Goal: Task Accomplishment & Management: Use online tool/utility

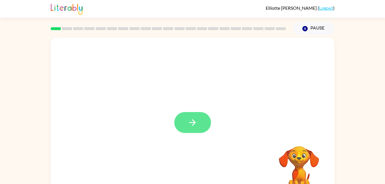
click at [183, 116] on button "button" at bounding box center [192, 122] width 37 height 21
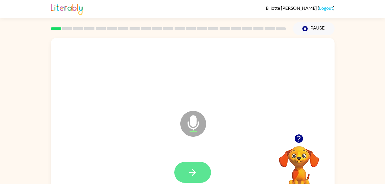
click at [193, 171] on icon "button" at bounding box center [193, 173] width 10 height 10
click at [185, 174] on button "button" at bounding box center [192, 172] width 37 height 21
click at [193, 166] on button "button" at bounding box center [192, 172] width 37 height 21
click at [194, 170] on icon "button" at bounding box center [193, 173] width 10 height 10
click at [191, 174] on icon "button" at bounding box center [193, 173] width 10 height 10
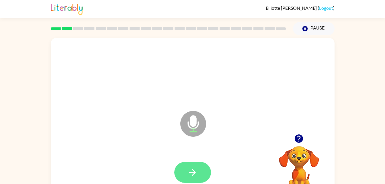
click at [196, 171] on icon "button" at bounding box center [193, 173] width 10 height 10
click at [192, 169] on icon "button" at bounding box center [193, 173] width 10 height 10
click at [199, 176] on button "button" at bounding box center [192, 172] width 37 height 21
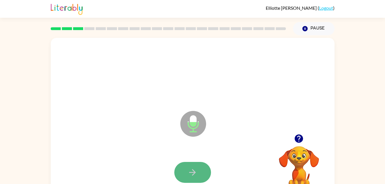
click at [196, 174] on icon "button" at bounding box center [193, 173] width 10 height 10
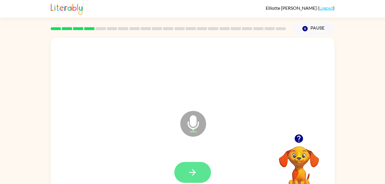
click at [194, 166] on button "button" at bounding box center [192, 172] width 37 height 21
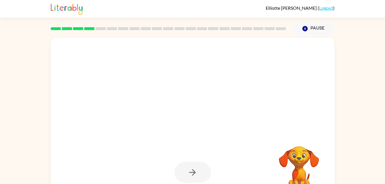
click at [367, 98] on div "Your browser must support playing .mp4 files to use Literably. Please try using…" at bounding box center [192, 118] width 385 height 166
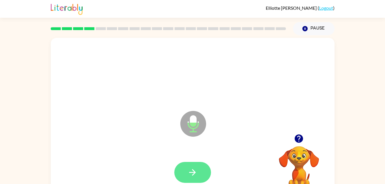
click at [191, 172] on icon "button" at bounding box center [192, 172] width 7 height 7
click at [190, 175] on icon "button" at bounding box center [193, 173] width 10 height 10
click at [195, 175] on icon "button" at bounding box center [193, 173] width 10 height 10
click at [191, 170] on icon "button" at bounding box center [193, 173] width 10 height 10
click at [193, 172] on icon "button" at bounding box center [193, 173] width 10 height 10
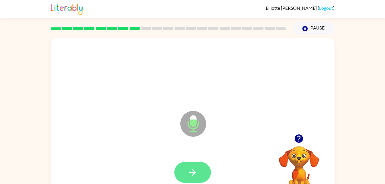
click at [199, 163] on button "button" at bounding box center [192, 172] width 37 height 21
click at [198, 168] on button "button" at bounding box center [192, 172] width 37 height 21
click at [190, 171] on icon "button" at bounding box center [193, 173] width 10 height 10
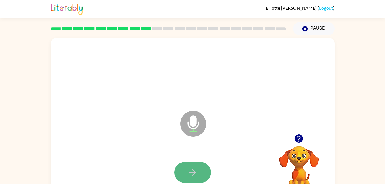
click at [197, 169] on icon "button" at bounding box center [193, 173] width 10 height 10
click at [201, 165] on button "button" at bounding box center [192, 172] width 37 height 21
drag, startPoint x: 194, startPoint y: 166, endPoint x: 145, endPoint y: 141, distance: 54.8
click at [145, 141] on div "Microphone The Microphone is here when it is your turn to talk" at bounding box center [193, 120] width 284 height 164
click at [194, 169] on icon "button" at bounding box center [193, 173] width 10 height 10
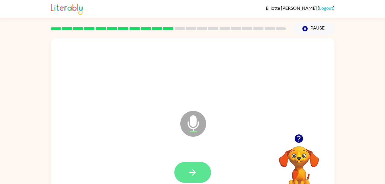
click at [193, 171] on icon "button" at bounding box center [192, 172] width 7 height 7
click at [193, 168] on icon "button" at bounding box center [193, 173] width 10 height 10
click at [194, 176] on icon "button" at bounding box center [193, 173] width 10 height 10
click at [192, 170] on icon "button" at bounding box center [193, 173] width 10 height 10
click at [193, 165] on button "button" at bounding box center [192, 172] width 37 height 21
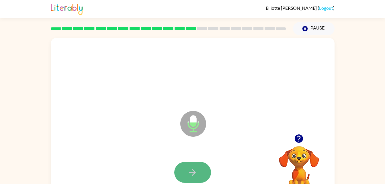
click at [194, 166] on button "button" at bounding box center [192, 172] width 37 height 21
click at [191, 174] on icon "button" at bounding box center [193, 173] width 10 height 10
click at [201, 173] on button "button" at bounding box center [192, 172] width 37 height 21
click at [202, 172] on button "button" at bounding box center [192, 172] width 37 height 21
click at [198, 175] on button "button" at bounding box center [192, 172] width 37 height 21
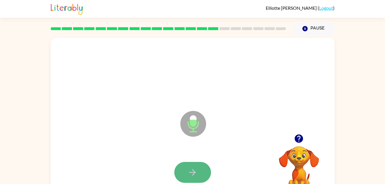
click at [205, 172] on button "button" at bounding box center [192, 172] width 37 height 21
click at [200, 173] on button "button" at bounding box center [192, 172] width 37 height 21
click at [197, 171] on icon "button" at bounding box center [193, 173] width 10 height 10
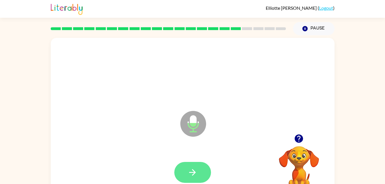
click at [196, 163] on button "button" at bounding box center [192, 172] width 37 height 21
click at [199, 166] on button "button" at bounding box center [192, 172] width 37 height 21
click at [187, 176] on button "button" at bounding box center [192, 172] width 37 height 21
click at [193, 169] on icon "button" at bounding box center [193, 173] width 10 height 10
click at [184, 173] on button "button" at bounding box center [192, 172] width 37 height 21
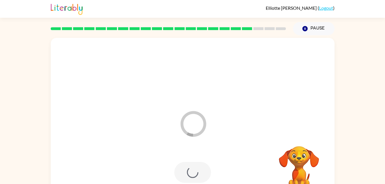
click at [261, 176] on div at bounding box center [193, 172] width 273 height 47
drag, startPoint x: 261, startPoint y: 176, endPoint x: 223, endPoint y: 166, distance: 39.5
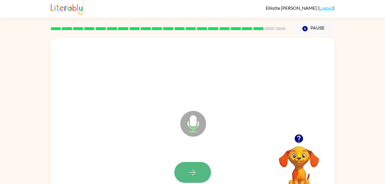
click at [195, 172] on icon "button" at bounding box center [192, 172] width 7 height 7
click at [204, 166] on button "button" at bounding box center [192, 172] width 37 height 21
click at [194, 168] on icon "button" at bounding box center [193, 173] width 10 height 10
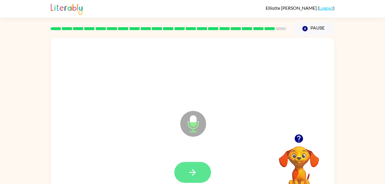
click at [199, 170] on button "button" at bounding box center [192, 172] width 37 height 21
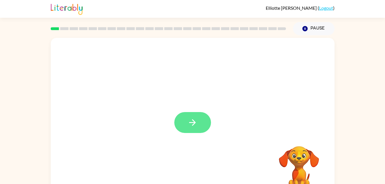
click at [195, 129] on button "button" at bounding box center [192, 122] width 37 height 21
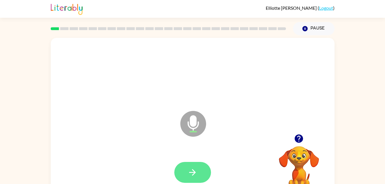
click at [193, 176] on icon "button" at bounding box center [193, 173] width 10 height 10
click at [190, 172] on icon "button" at bounding box center [193, 173] width 10 height 10
click at [191, 171] on icon "button" at bounding box center [193, 173] width 10 height 10
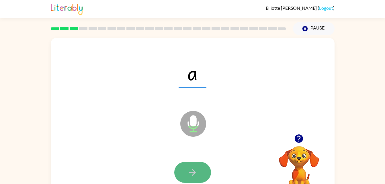
click at [185, 170] on button "button" at bounding box center [192, 172] width 37 height 21
click at [198, 168] on button "button" at bounding box center [192, 172] width 37 height 21
click at [205, 168] on button "button" at bounding box center [192, 172] width 37 height 21
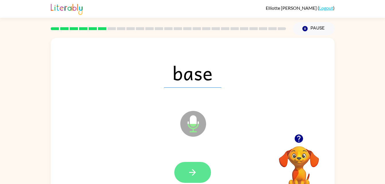
click at [190, 173] on icon "button" at bounding box center [193, 173] width 10 height 10
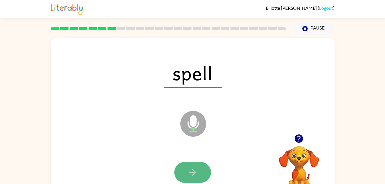
click at [191, 173] on icon "button" at bounding box center [192, 172] width 7 height 7
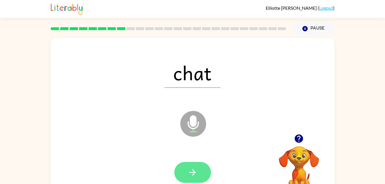
click at [197, 175] on icon "button" at bounding box center [193, 173] width 10 height 10
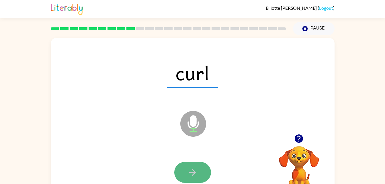
click at [190, 165] on button "button" at bounding box center [192, 172] width 37 height 21
click at [193, 165] on button "button" at bounding box center [192, 172] width 37 height 21
click at [199, 174] on button "button" at bounding box center [192, 172] width 37 height 21
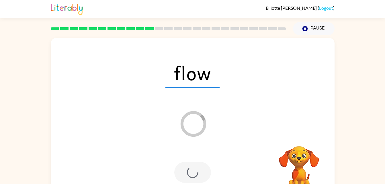
click at [199, 173] on div at bounding box center [192, 172] width 37 height 21
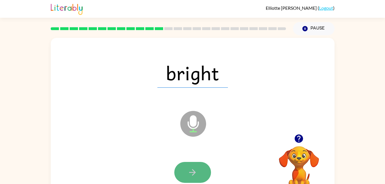
click at [207, 169] on button "button" at bounding box center [192, 172] width 37 height 21
click at [201, 169] on button "button" at bounding box center [192, 172] width 37 height 21
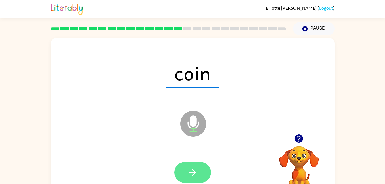
click at [193, 175] on icon "button" at bounding box center [192, 172] width 7 height 7
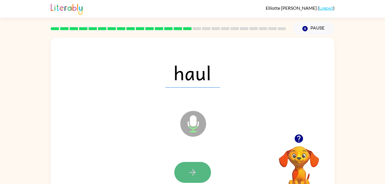
click at [190, 172] on icon "button" at bounding box center [193, 173] width 10 height 10
click at [195, 171] on icon "button" at bounding box center [193, 173] width 10 height 10
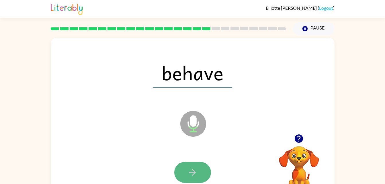
click at [202, 169] on button "button" at bounding box center [192, 172] width 37 height 21
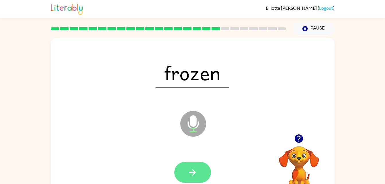
click at [205, 169] on button "button" at bounding box center [192, 172] width 37 height 21
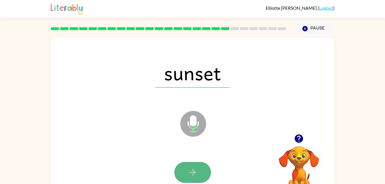
click at [191, 171] on icon "button" at bounding box center [193, 173] width 10 height 10
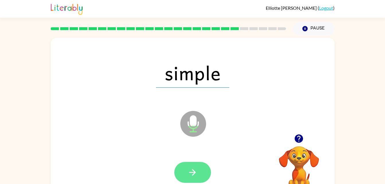
click at [192, 168] on icon "button" at bounding box center [193, 173] width 10 height 10
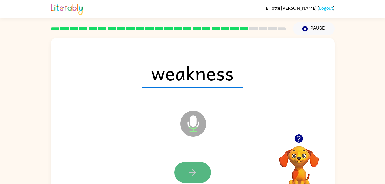
click at [195, 167] on button "button" at bounding box center [192, 172] width 37 height 21
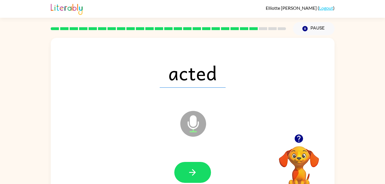
drag, startPoint x: 199, startPoint y: 169, endPoint x: 189, endPoint y: 173, distance: 10.9
click at [189, 173] on icon "button" at bounding box center [193, 173] width 10 height 10
drag, startPoint x: 200, startPoint y: 172, endPoint x: 172, endPoint y: 158, distance: 31.3
click at [172, 158] on div at bounding box center [193, 172] width 273 height 47
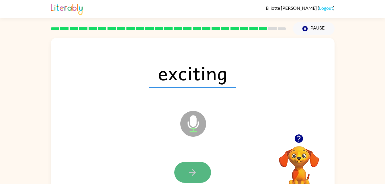
click at [193, 174] on icon "button" at bounding box center [193, 173] width 10 height 10
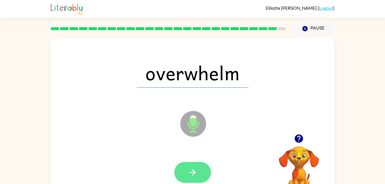
click at [196, 173] on icon "button" at bounding box center [193, 173] width 10 height 10
